Goal: Information Seeking & Learning: Learn about a topic

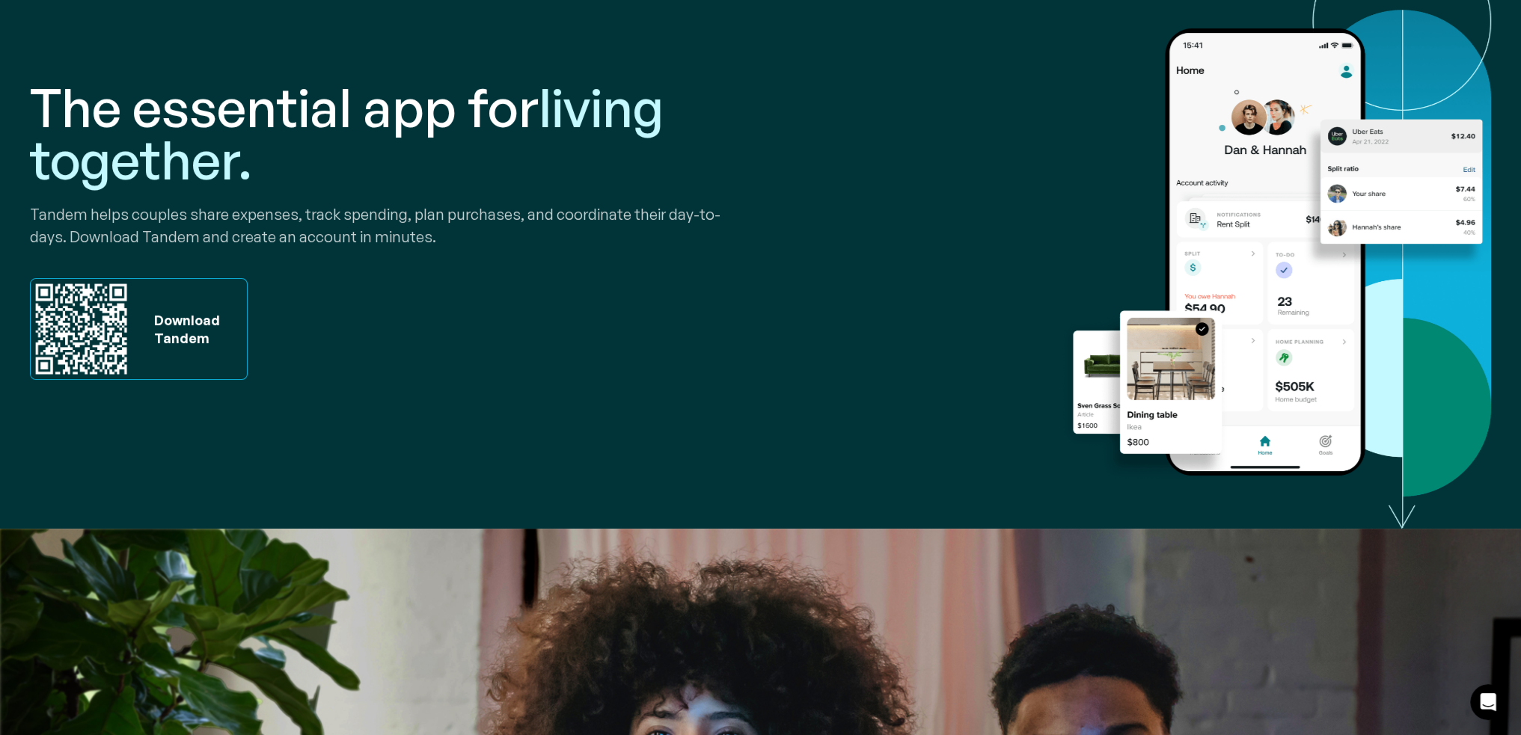
click at [596, 344] on div "The essential app for living together. Tandem helps couples share expenses, tra…" at bounding box center [392, 231] width 725 height 480
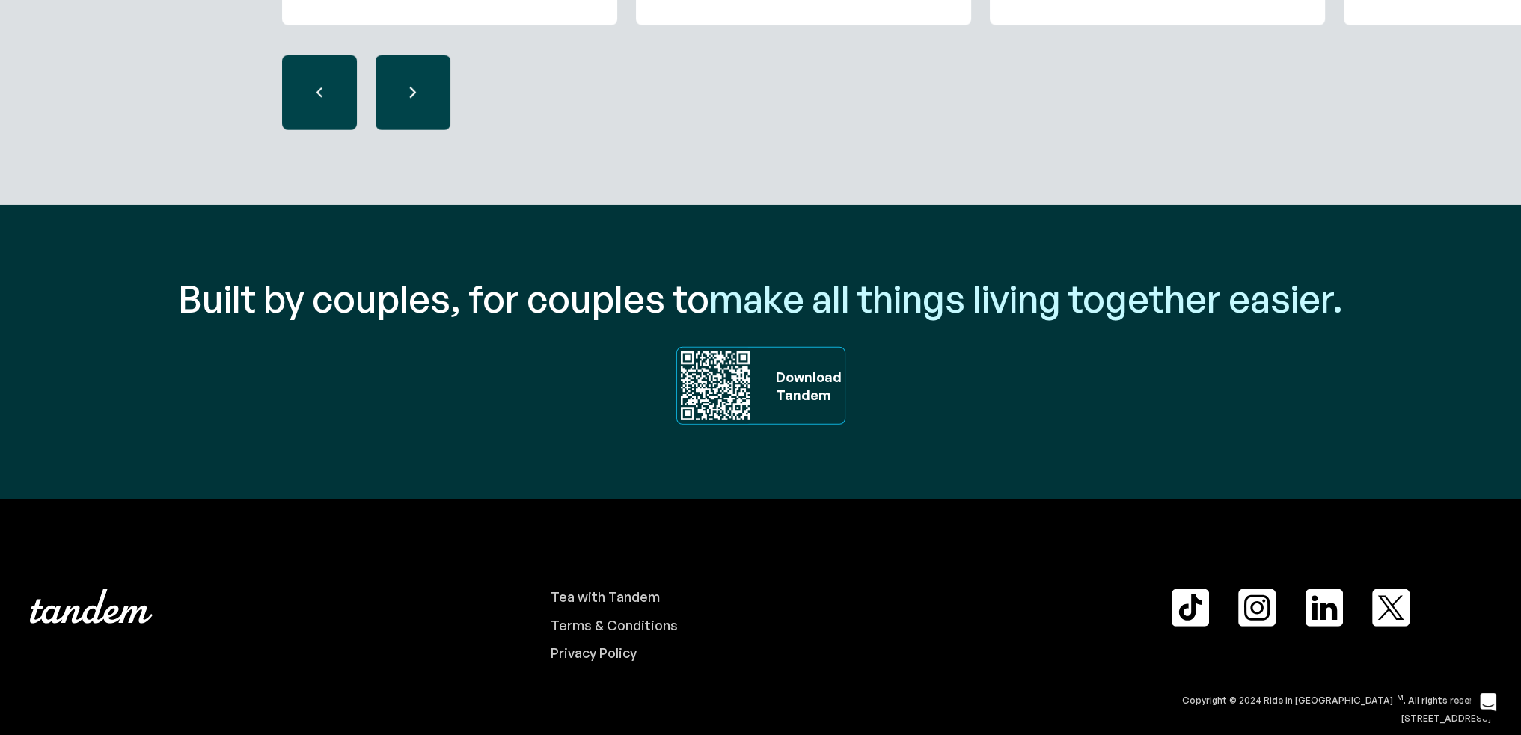
scroll to position [5089, 0]
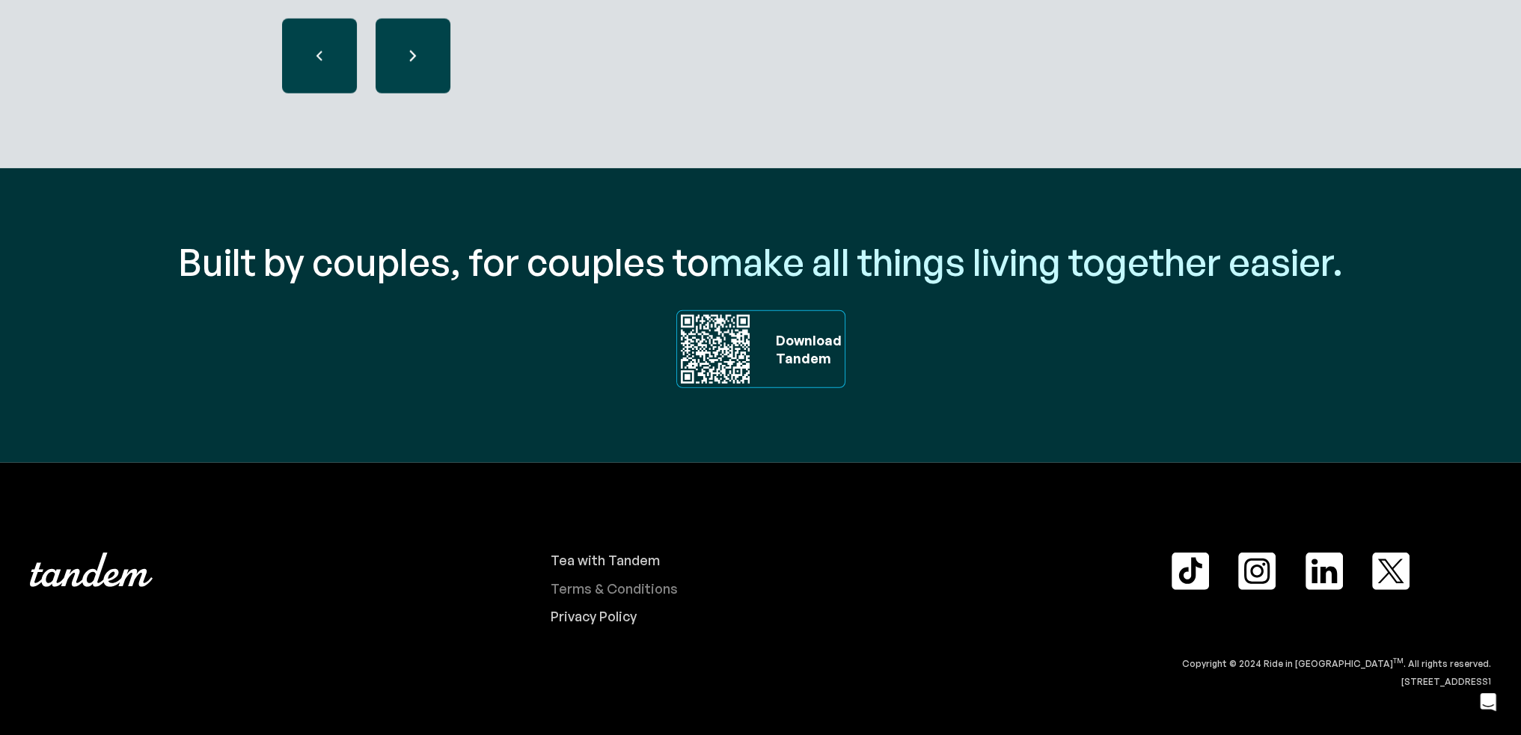
click at [651, 586] on div "Terms & Conditions" at bounding box center [614, 589] width 127 height 16
click at [611, 616] on div "Privacy Policy" at bounding box center [594, 617] width 86 height 16
click at [1333, 574] on img at bounding box center [1324, 571] width 37 height 37
drag, startPoint x: 1334, startPoint y: 685, endPoint x: 1493, endPoint y: 679, distance: 159.5
click at [1493, 679] on div "Tea with Tandem Terms & Conditions Privacy Policy Copyright © 2024 Ride in Tand…" at bounding box center [760, 599] width 1521 height 183
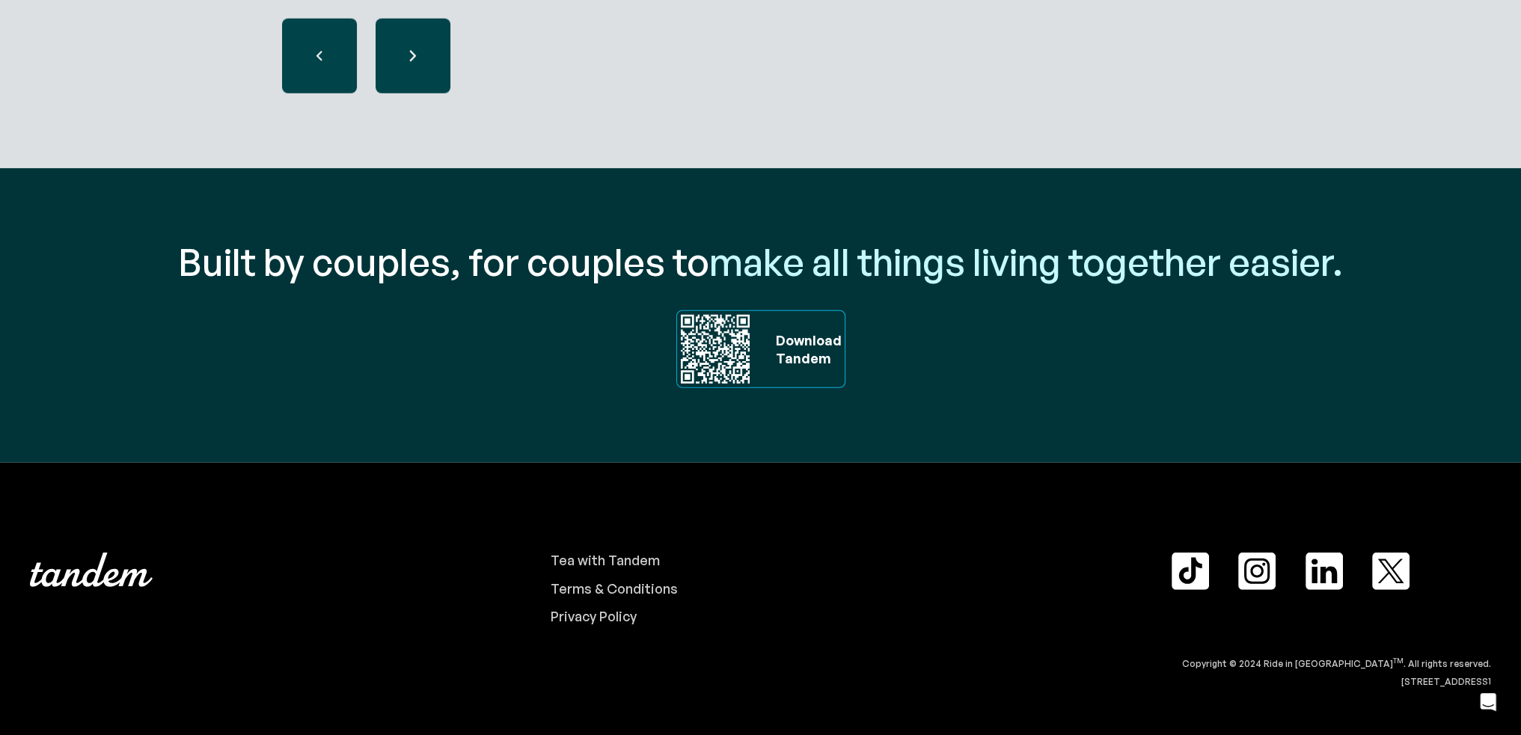
copy div "[STREET_ADDRESS]"
click at [868, 616] on link "Privacy Policy" at bounding box center [855, 617] width 609 height 16
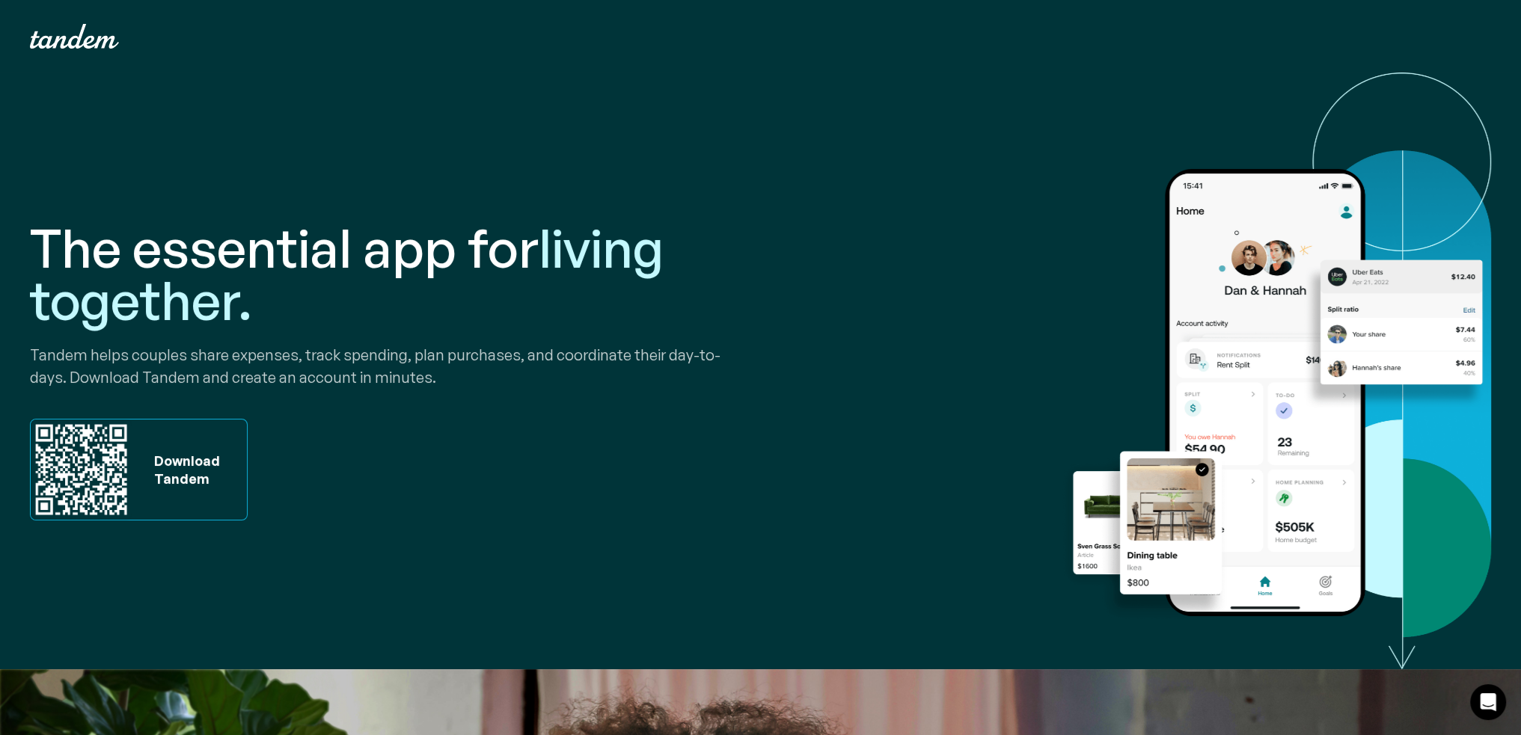
click at [109, 356] on p "Tandem helps couples share expenses, track spending, plan purchases, and coordi…" at bounding box center [392, 366] width 725 height 45
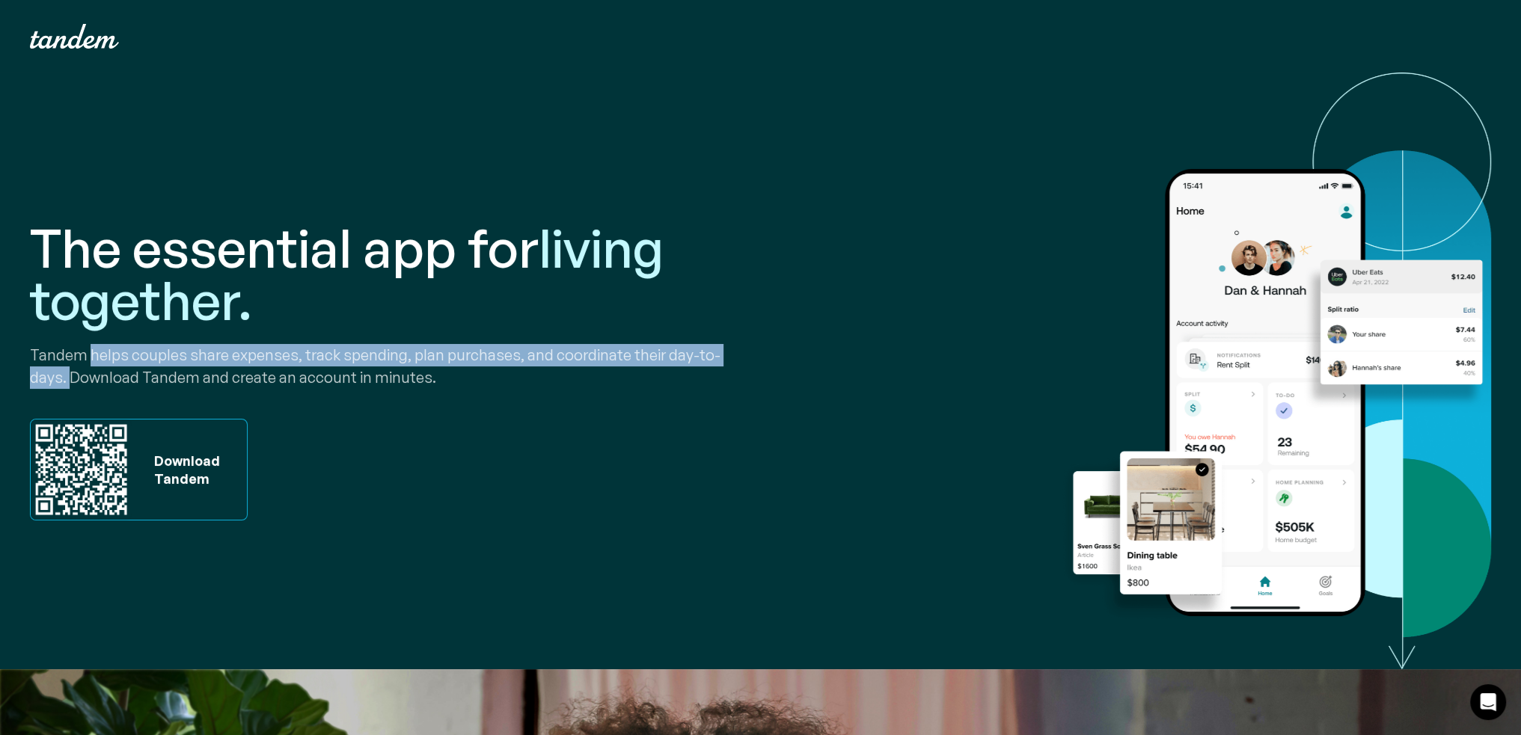
drag, startPoint x: 109, startPoint y: 356, endPoint x: 64, endPoint y: 382, distance: 52.2
click at [64, 382] on p "Tandem helps couples share expenses, track spending, plan purchases, and coordi…" at bounding box center [392, 366] width 725 height 45
copy p "helps couples share expenses, track spending, plan purchases, and coordinate th…"
